Goal: Navigation & Orientation: Find specific page/section

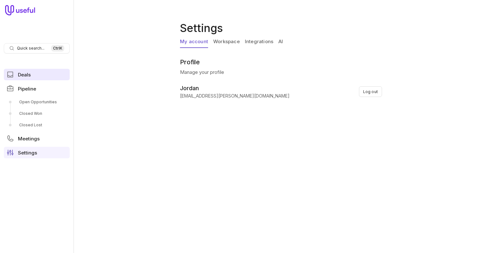
click at [31, 76] on span "Deals" at bounding box center [24, 74] width 13 height 5
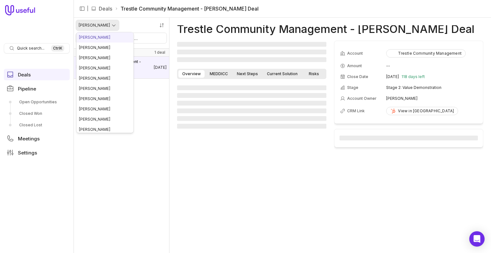
click at [97, 24] on html "Quick search... Ctrl K Deals Pipeline Open Opportunities Closed Won Closed Lost…" at bounding box center [245, 126] width 491 height 253
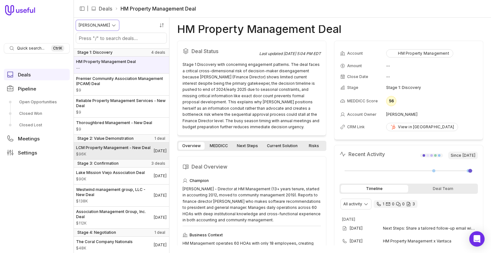
scroll to position [10, 0]
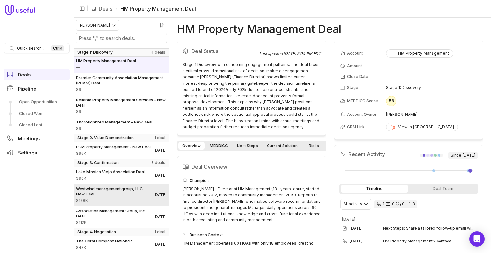
click at [98, 195] on span "Westwind management group, LLC - New Deal" at bounding box center [115, 191] width 78 height 10
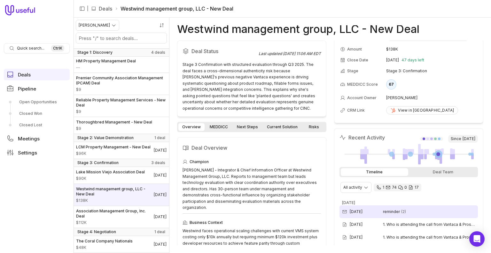
scroll to position [17, 0]
